Goal: Task Accomplishment & Management: Complete application form

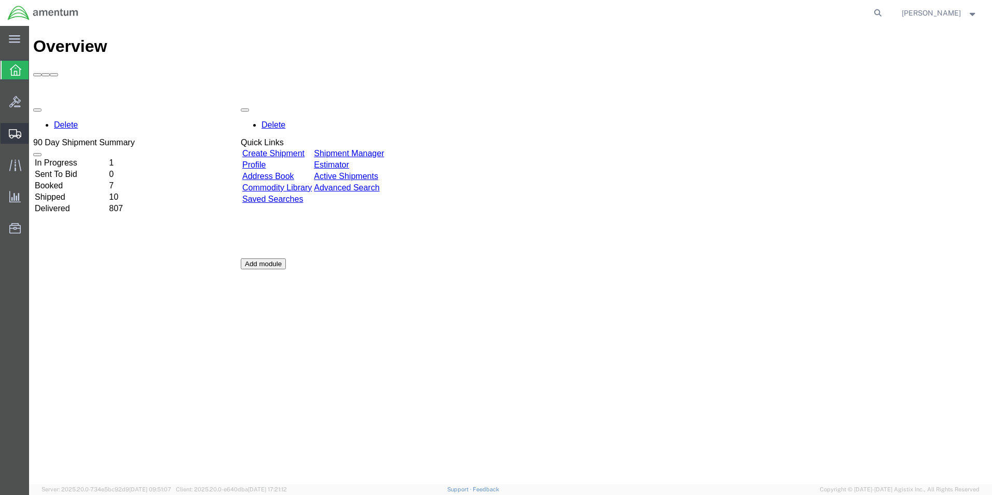
click at [0, 0] on span "Create Shipment" at bounding box center [0, 0] width 0 height 0
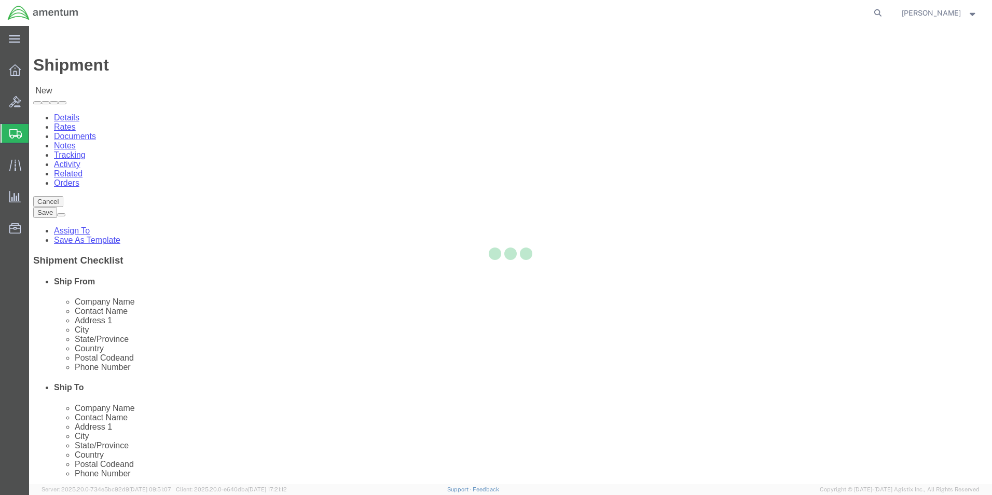
select select
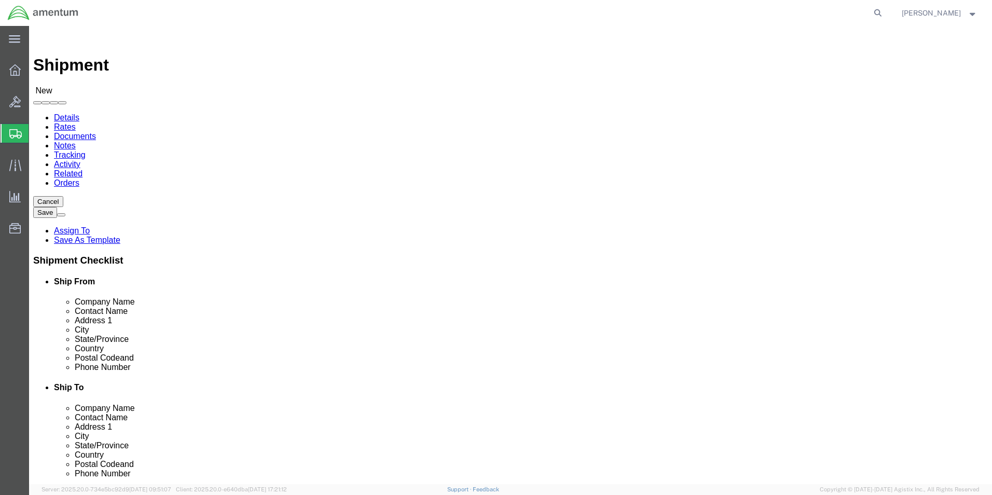
scroll to position [259, 0]
type input "cbp"
drag, startPoint x: 227, startPoint y: 339, endPoint x: 227, endPoint y: 350, distance: 10.9
select select "49945"
select select "[GEOGRAPHIC_DATA]"
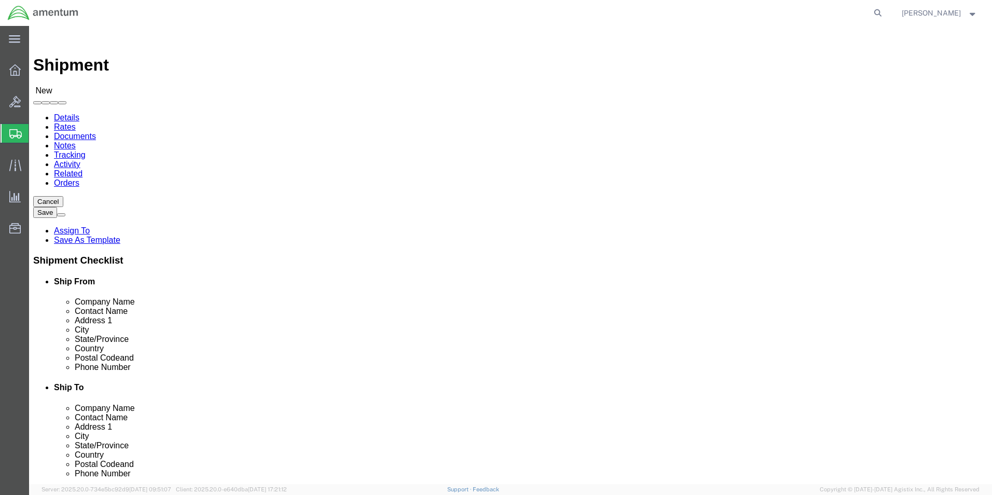
type input "cbp"
select select "49831"
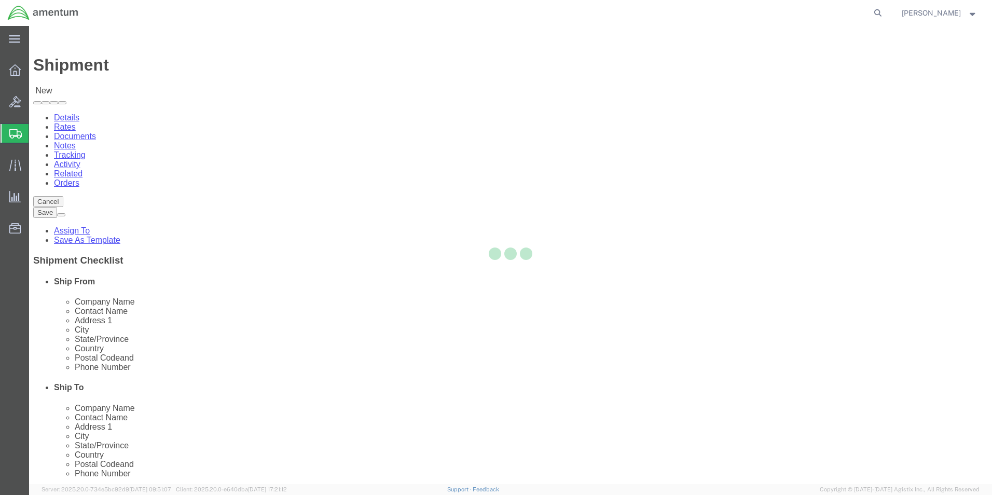
select select "[GEOGRAPHIC_DATA]"
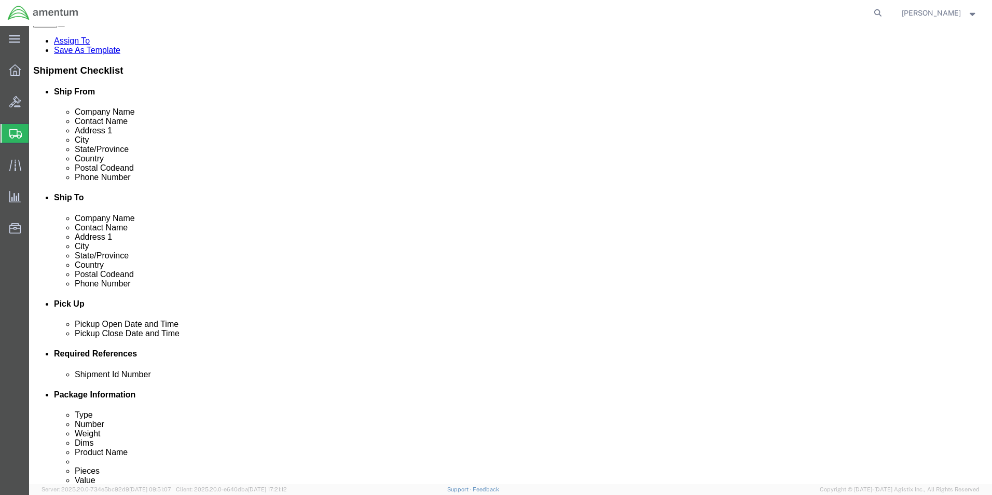
scroll to position [207, 0]
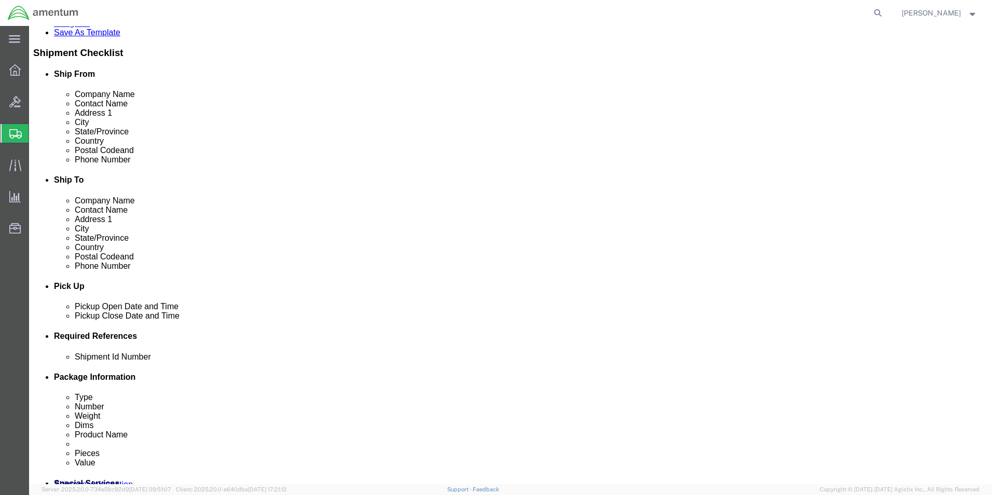
click div "[DATE] 2:00 PM"
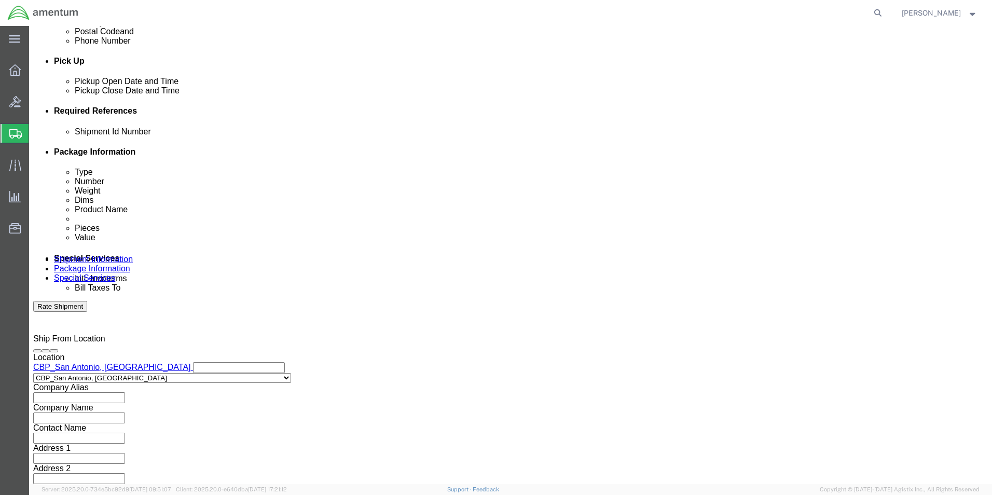
click div "Open Time 8:00 PM"
click input "8:00 PM"
type input "8:00 am"
click button "Apply"
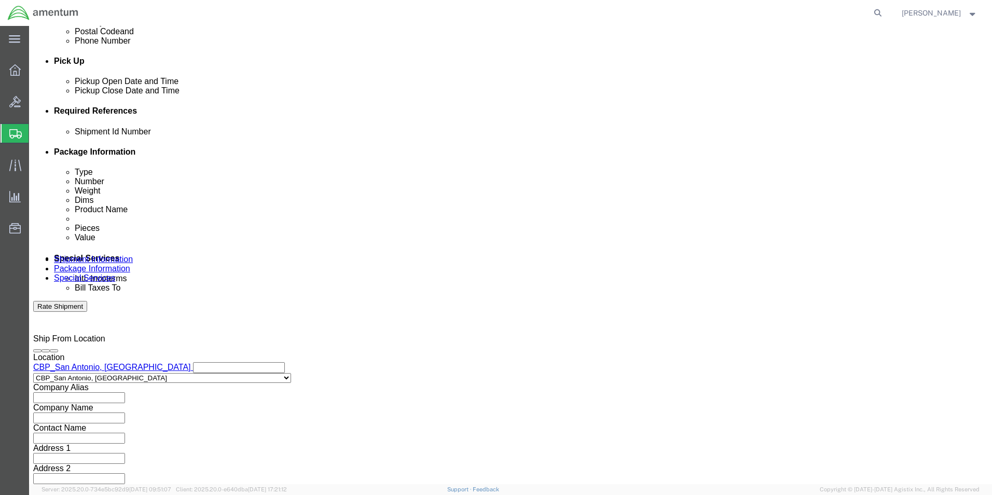
click div "[DATE] 9:00 AM"
click input "2:00 AM"
type input "2:00 PM"
click button "Apply"
click button "Add reference"
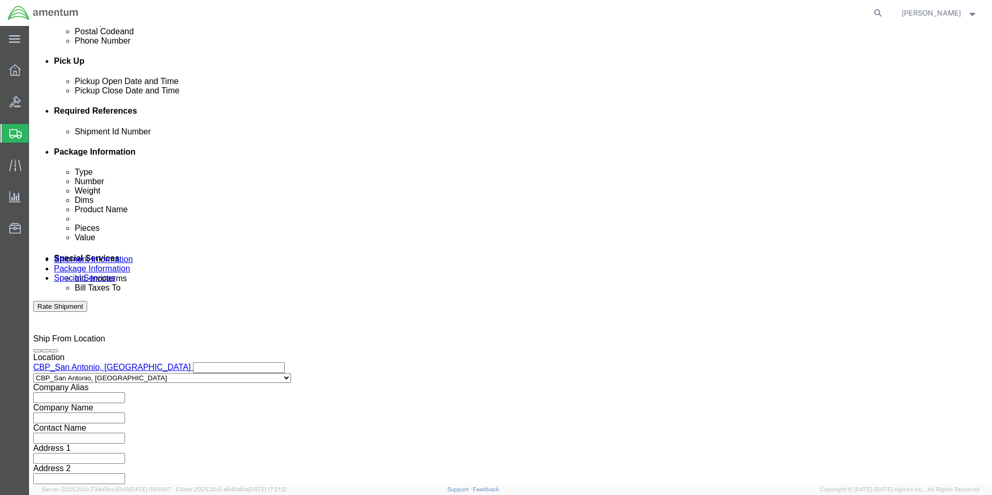
click button "Add reference"
click input "text"
type input "486-010730"
click select "Select Account Type Activity ID Airline Appointment Number ASN Batch Request # …"
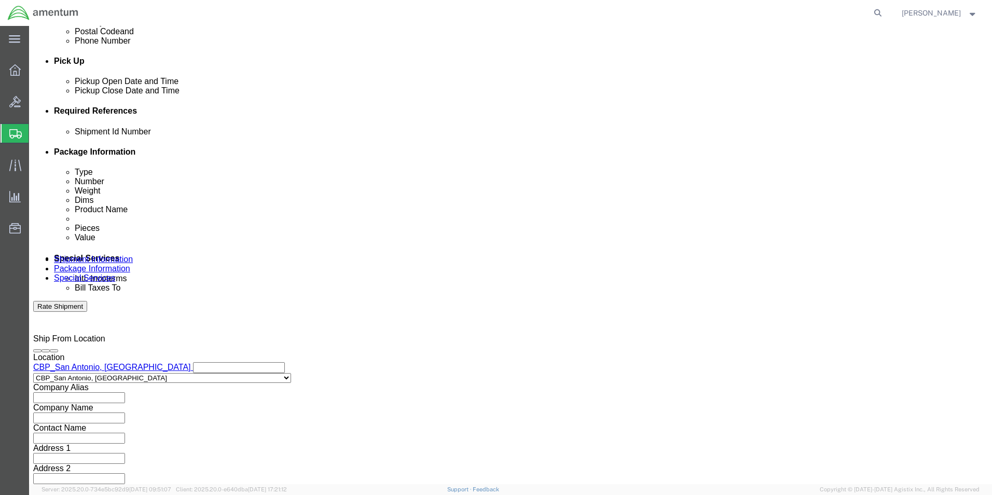
select select "CUSTREF"
click select "Select Account Type Activity ID Airline Appointment Number ASN Batch Request # …"
click input "text"
type input "486-010730"
click select "Select Account Type Activity ID Airline Appointment Number ASN Batch Request # …"
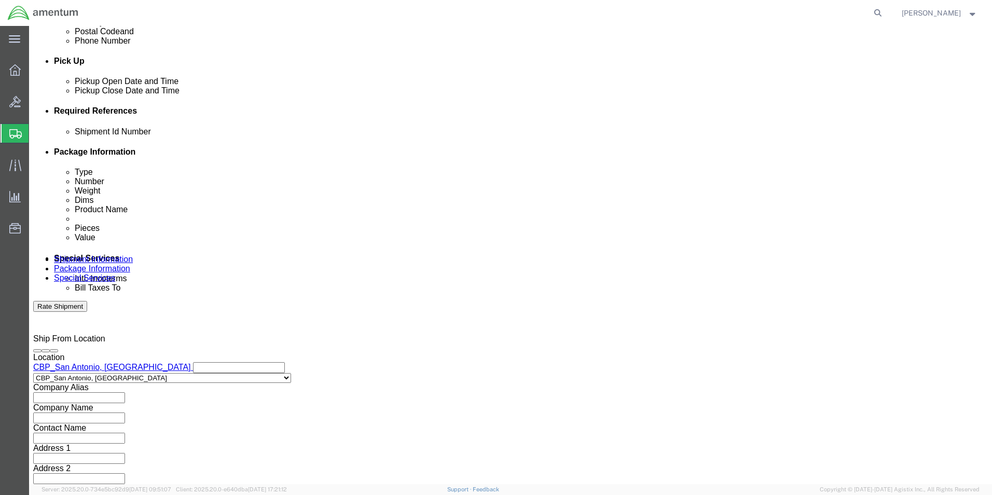
select select "DEPT"
click select "Select Account Type Activity ID Airline Appointment Number ASN Batch Request # …"
click input "text"
type input "c"
type input "CBP"
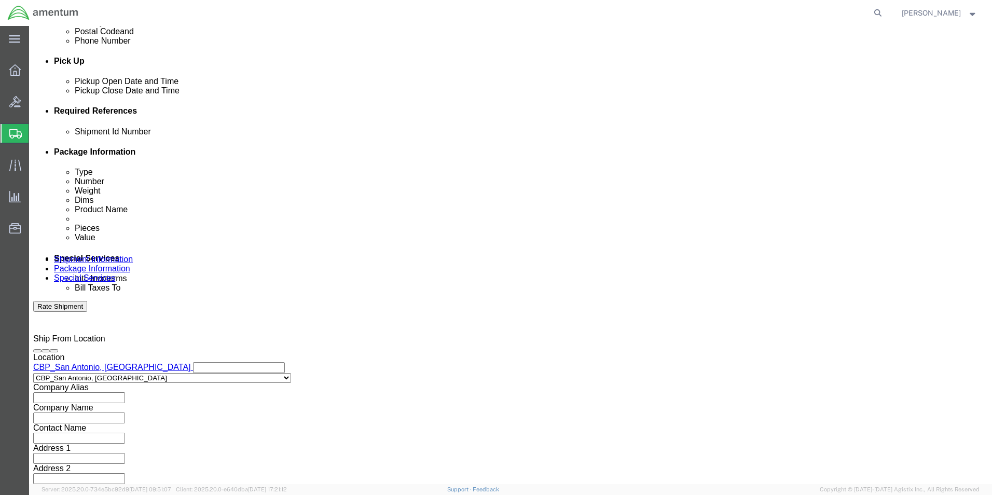
click select "Select Account Type Activity ID Airline Appointment Number ASN Batch Request # …"
select select "PROJNUM"
click select "Select Account Type Activity ID Airline Appointment Number ASN Batch Request # …"
click input "text"
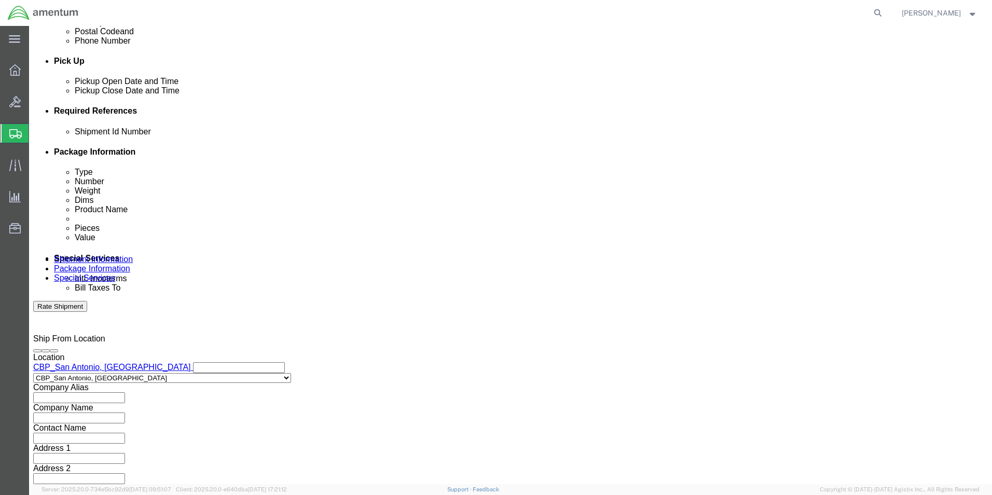
type input "6118.04.03.2219.000.WST.0000"
click select "Select Air Less than Truckload Multi-Leg Ocean Freight Rail Small Parcel Truckl…"
select select "LTL"
click select "Select Air Less than Truckload Multi-Leg Ocean Freight Rail Small Parcel Truckl…"
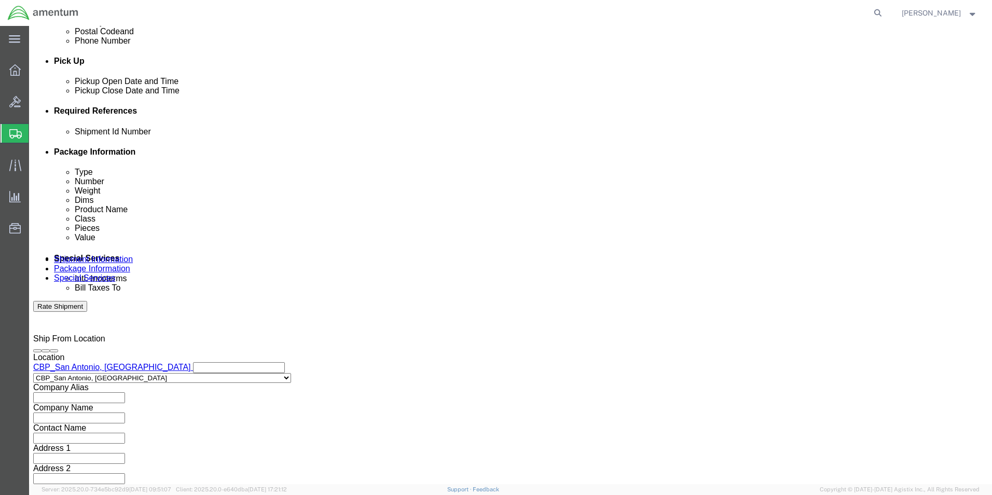
drag, startPoint x: 145, startPoint y: 408, endPoint x: 116, endPoint y: 382, distance: 38.9
click select "Select Straight Truck"
select select "STTR"
click select "Select Straight Truck"
click button "Continue"
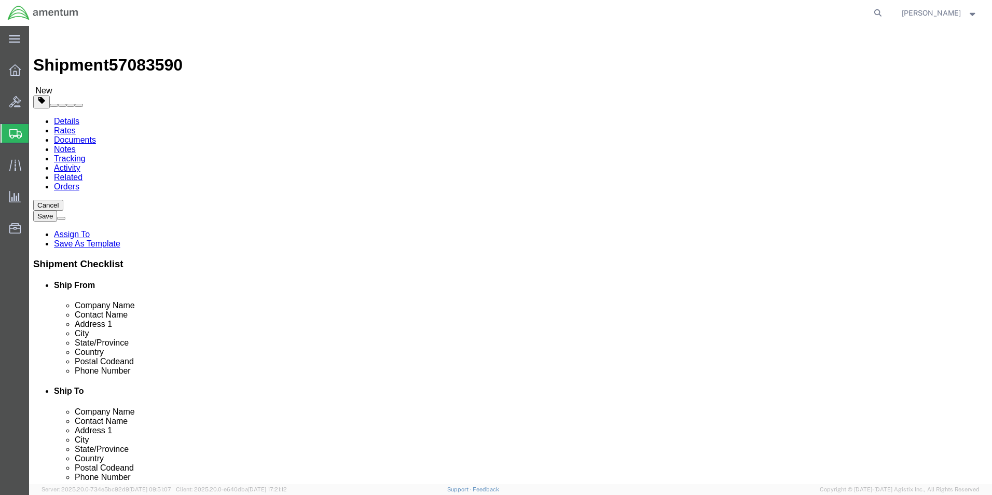
click select "Select Bale(s) Basket(s) Bolt(s) Bottle(s) Buckets Bulk Bundle(s) Can(s) Cardbo…"
select select "CRAT"
click select "Select Bale(s) Basket(s) Bolt(s) Bottle(s) Buckets Bulk Bundle(s) Can(s) Cardbo…"
click input "text"
type input "60"
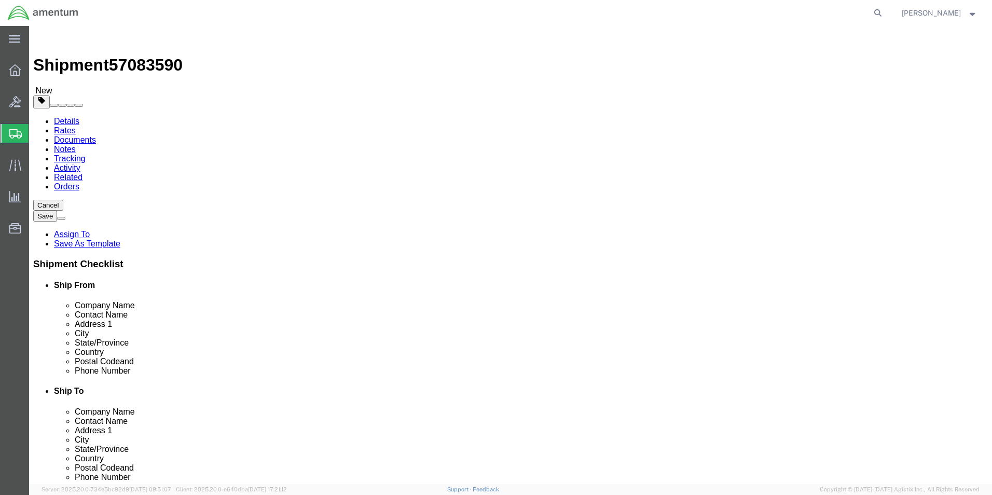
type input "45"
type input "32"
drag, startPoint x: 170, startPoint y: 235, endPoint x: 128, endPoint y: 239, distance: 42.7
click div "Weight 0.00 Select kgs lbs Ship. t°"
type input "566.00"
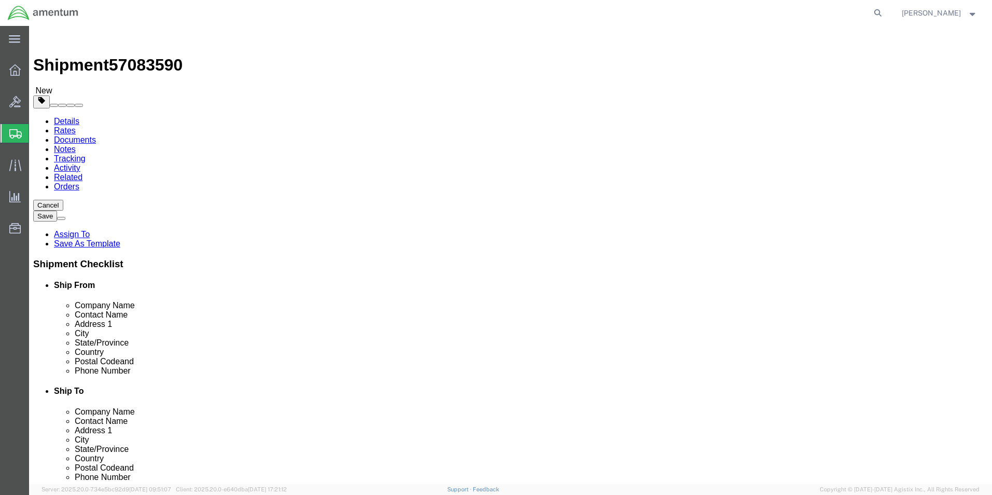
click link "Add Content"
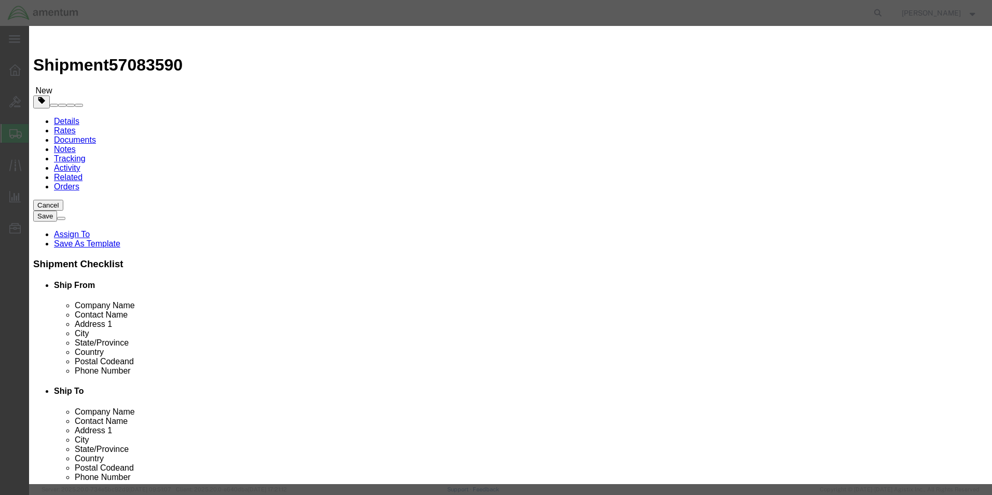
drag, startPoint x: 313, startPoint y: 76, endPoint x: 316, endPoint y: 86, distance: 10.5
click input "text"
type input "0292025110 ENGINE ARRIEL 2B/2B1 SN: 51066"
drag, startPoint x: 317, startPoint y: 99, endPoint x: 280, endPoint y: 102, distance: 37.5
click div "Pieces Number of pieces inside all the packages 0 Select Bag Barrels 100Board F…"
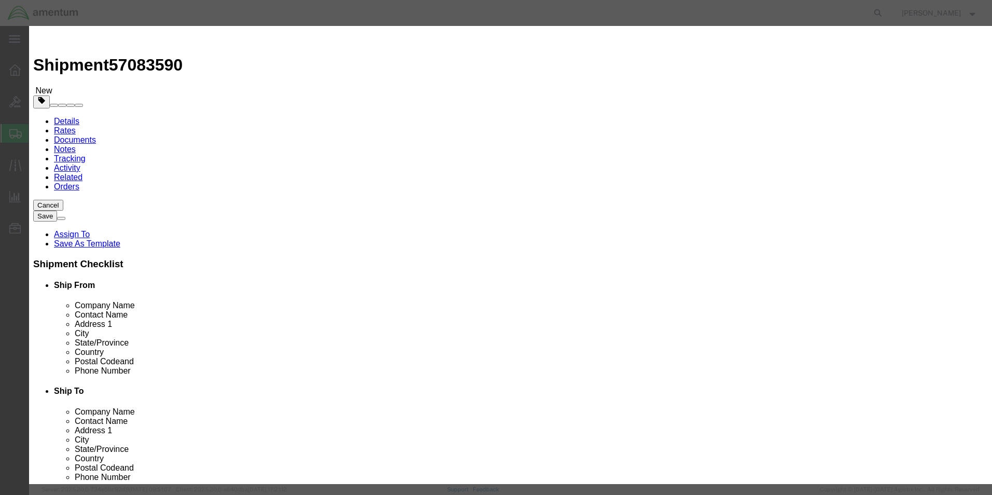
type input "1"
click input "text"
click div "Product Name 0292025110 ENGINE ARRIEL 2B/2B1 SN: 51066 Pieces 1 Select Bag Barr…"
click select "Select 50 55 60 65 70 85 92.5 100 125 175 250 300 400"
click label "Total Value"
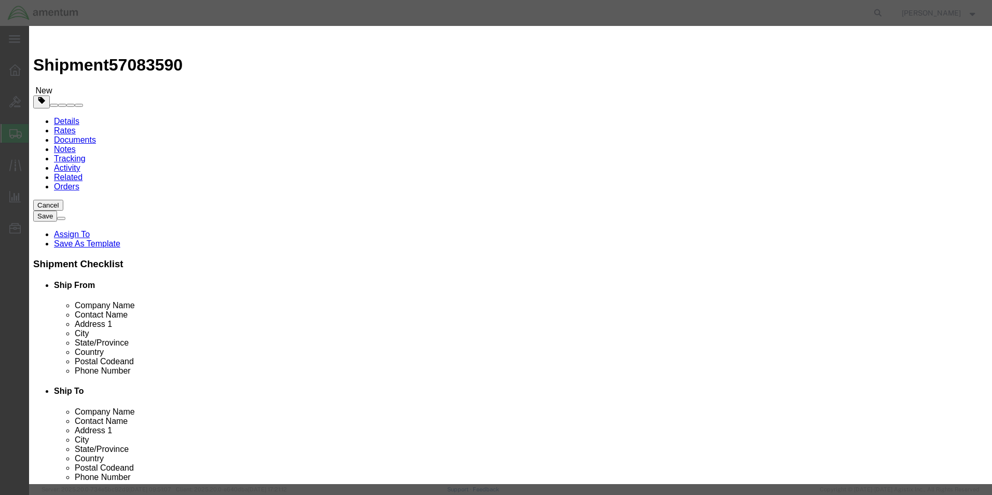
drag, startPoint x: 311, startPoint y: 117, endPoint x: 300, endPoint y: 115, distance: 11.6
click div "20000.00"
type input "18000.00"
click select "Select 50 55 60 65 70 85 92.5 100 125 175 250 300 400"
select select "92.5"
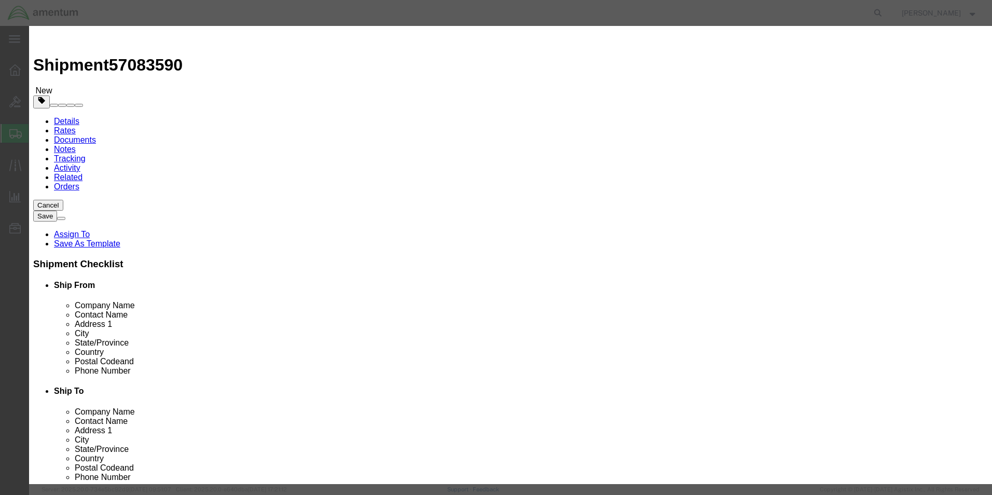
click select "Select 50 55 60 65 70 85 92.5 100 125 175 250 300 400"
click div "Product Name 0292025110 ENGINE ARRIEL 2B/2B1 SN: 51066 Pieces 1 Select Bag Barr…"
click textarea
type textarea "NRFI"
drag, startPoint x: 330, startPoint y: 157, endPoint x: 297, endPoint y: 157, distance: 33.2
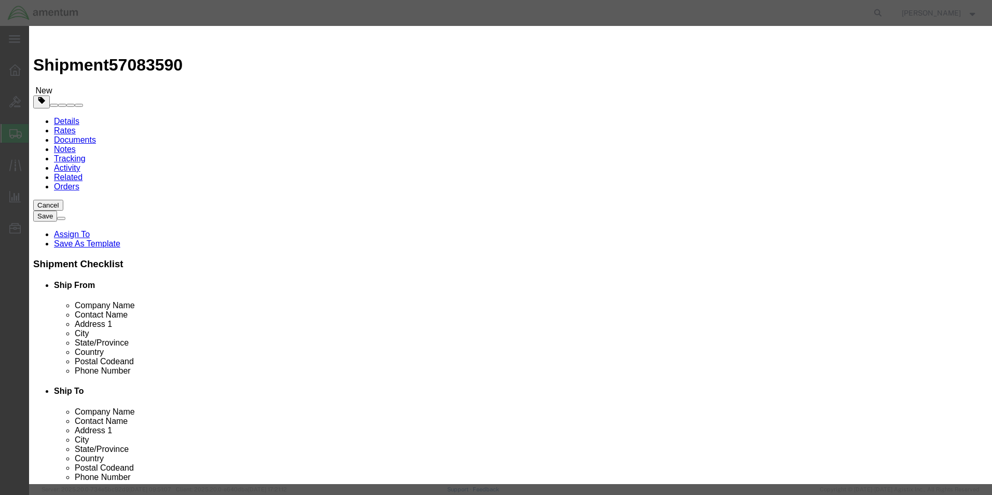
click div "NRFI"
click button "Save & Close"
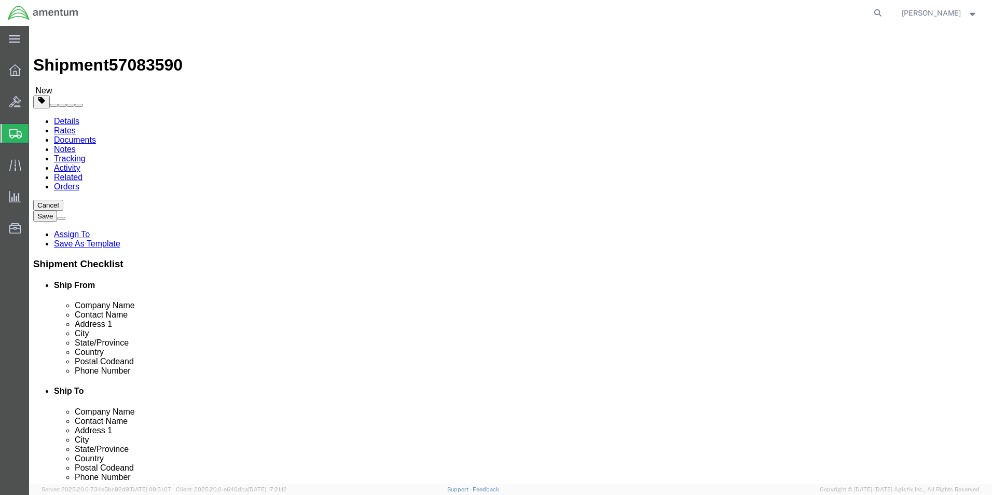
click button "Continue"
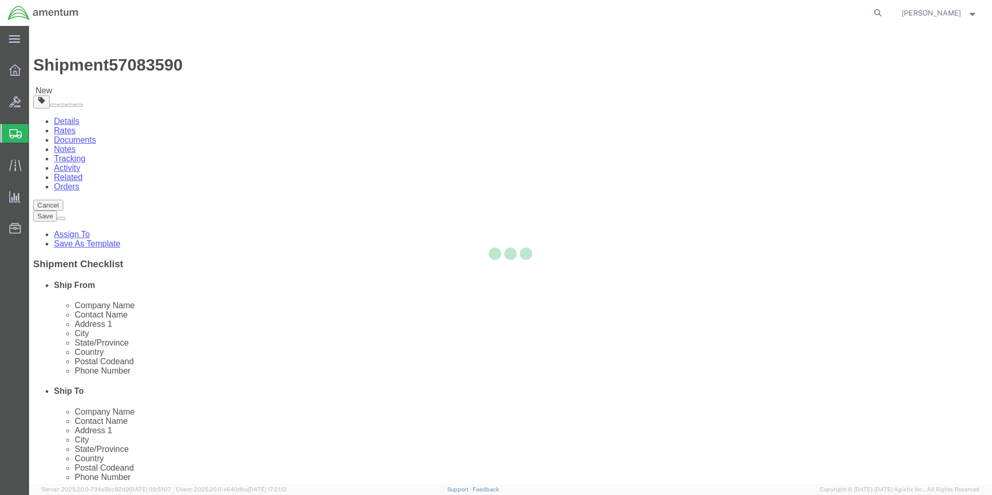
select select
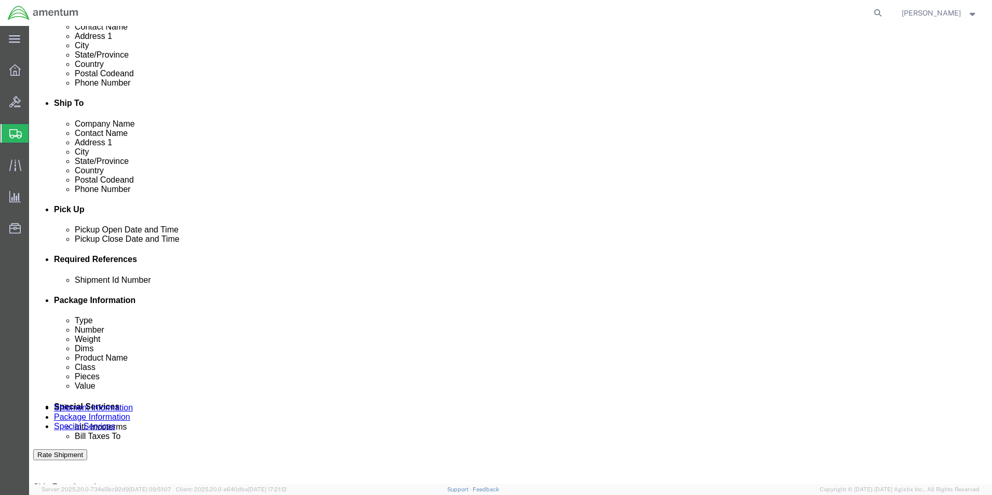
scroll to position [467, 0]
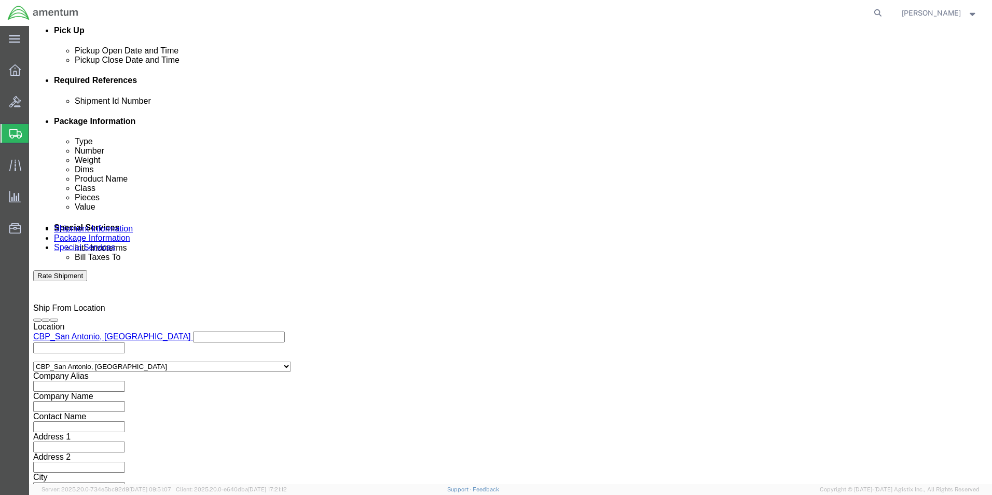
click button "Rate Shipment"
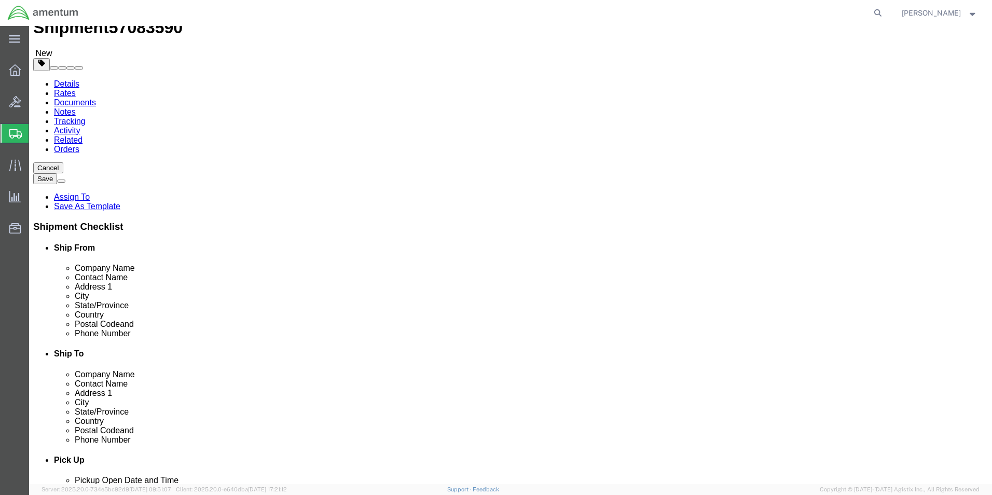
scroll to position [0, 0]
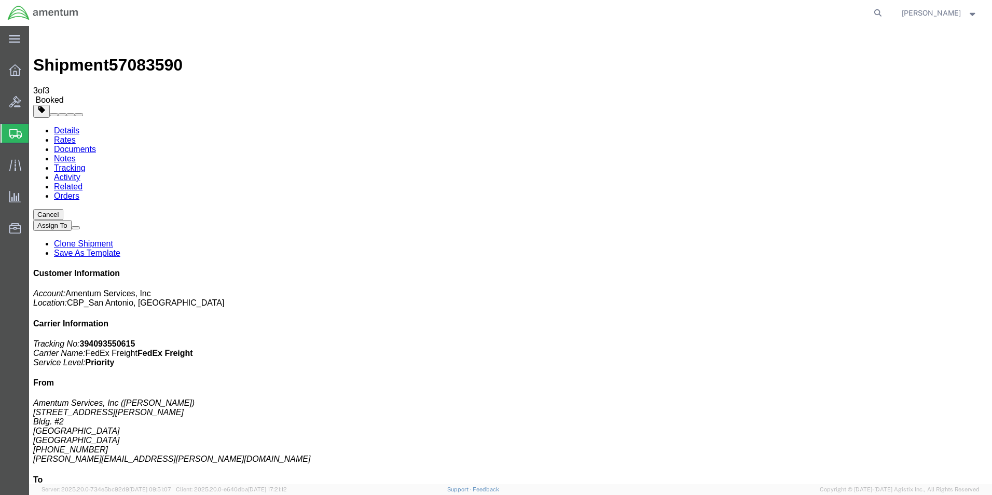
click at [75, 126] on link "Details" at bounding box center [66, 130] width 25 height 9
click link "Schedule pickup request"
